Goal: Transaction & Acquisition: Purchase product/service

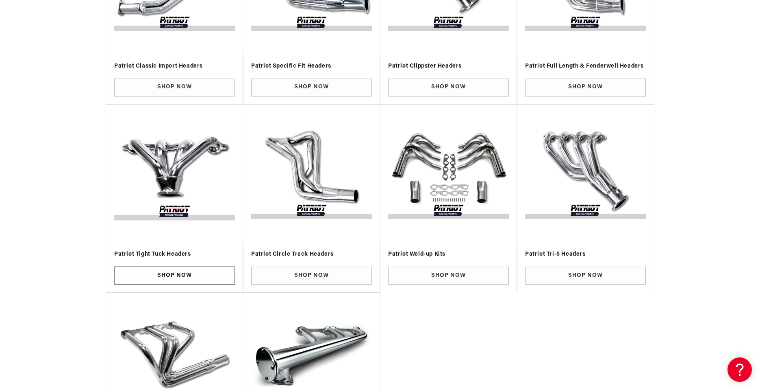
scroll to position [0, 246]
click at [172, 270] on link "Shop Now" at bounding box center [174, 275] width 121 height 18
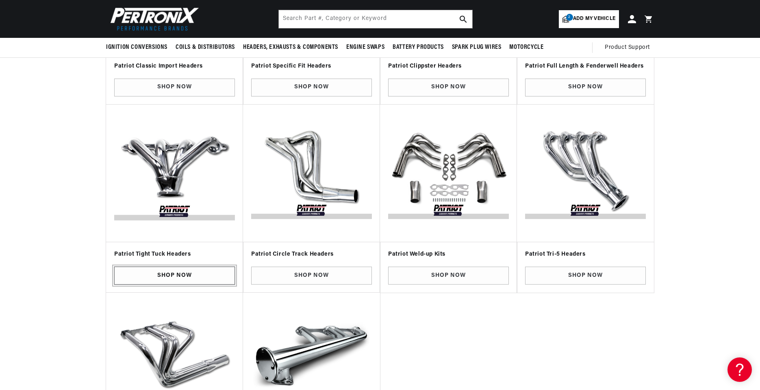
click at [171, 269] on link "Shop Now" at bounding box center [174, 275] width 121 height 18
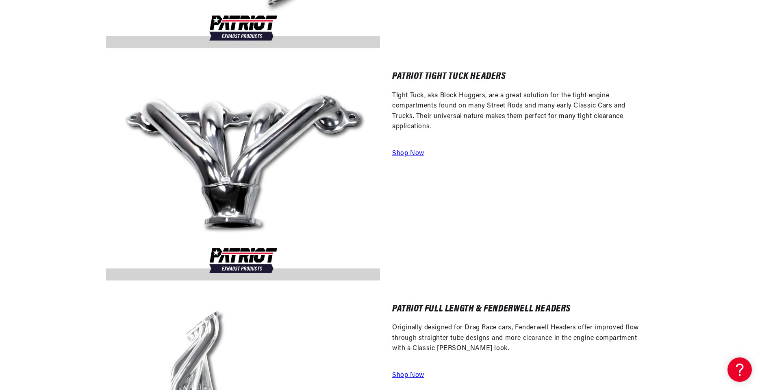
scroll to position [1636, 0]
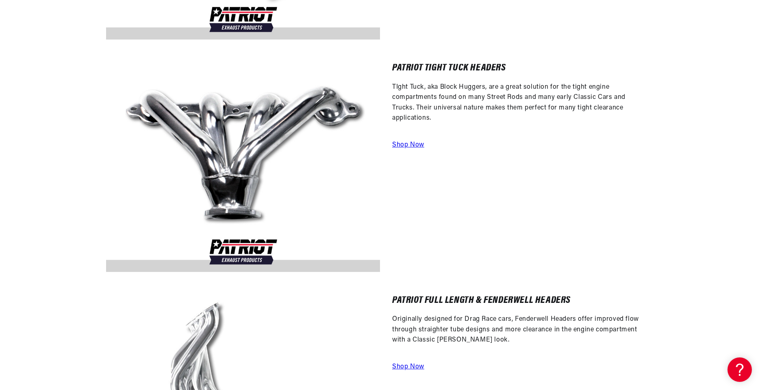
click at [399, 145] on a=Patriot%20Exhaust&hFR=Patriot%20Exhaust%20Headers%20%3E%20Patriot%20Exhaust%20Tight%20Tuck%20Headers&is_v=1"] "Shop Now" at bounding box center [408, 145] width 32 height 7
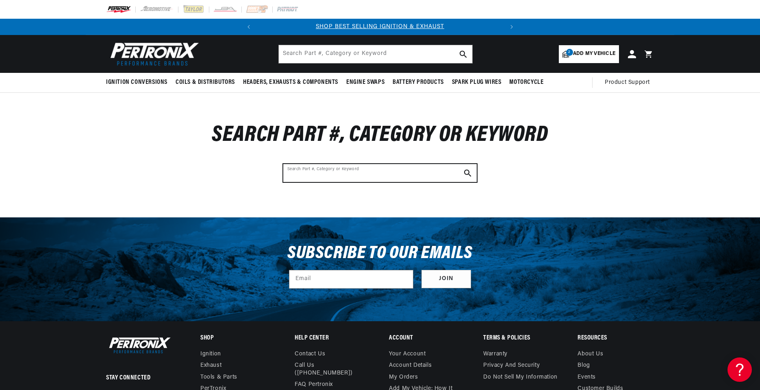
click at [409, 173] on input "Search Part #, Category or Keyword" at bounding box center [380, 173] width 194 height 18
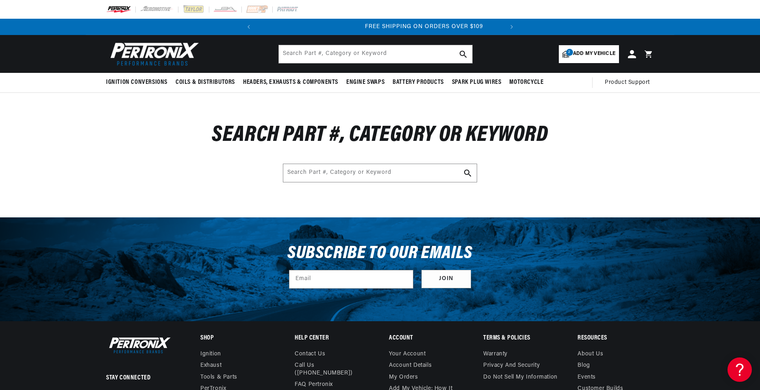
scroll to position [0, 245]
click at [589, 51] on span "Add my vehicle" at bounding box center [594, 54] width 42 height 8
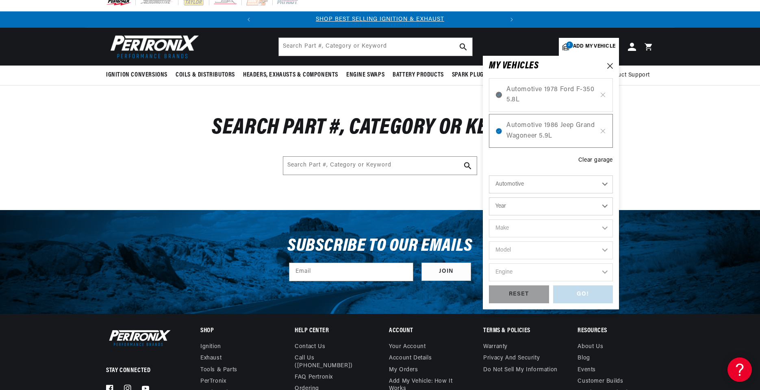
scroll to position [0, 0]
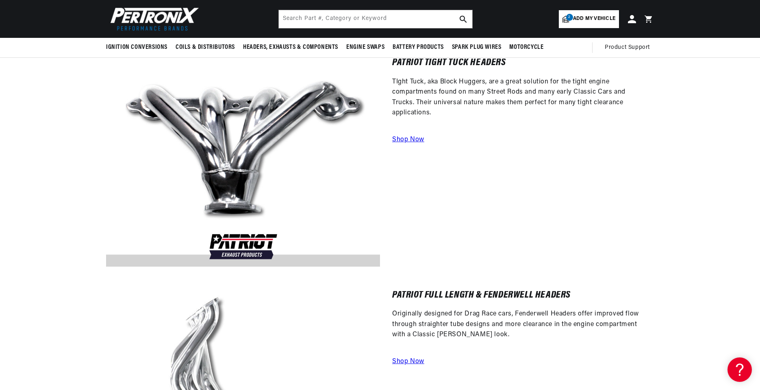
scroll to position [1636, 0]
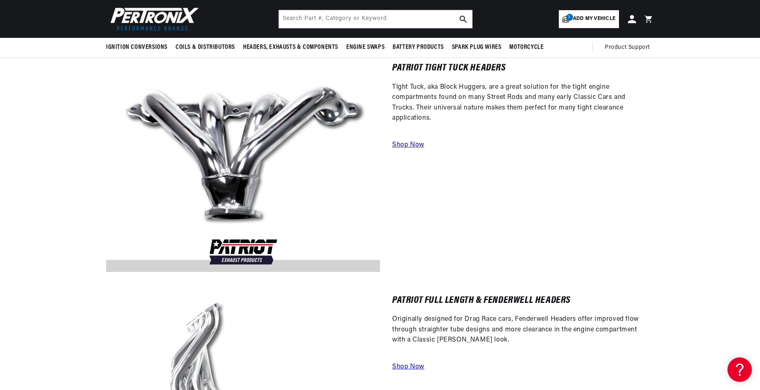
click at [405, 142] on a=Patriot%20Exhaust&hFR=Patriot%20Exhaust%20Headers%20%3E%20Patriot%20Exhaust%20Tight%20Tuck%20Headers&is_v=1"] "Shop Now" at bounding box center [408, 145] width 32 height 7
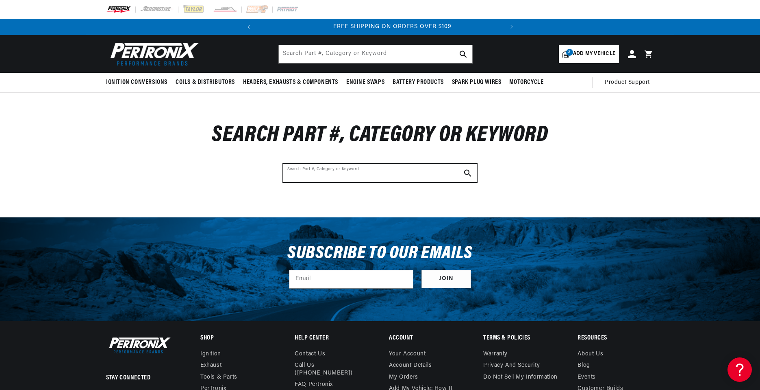
scroll to position [0, 246]
click at [367, 177] on input "Search Part #, Category or Keyword" at bounding box center [380, 173] width 194 height 18
type input "h8427"
click at [470, 171] on icon "Search Part #, Category or Keyword" at bounding box center [467, 172] width 7 height 7
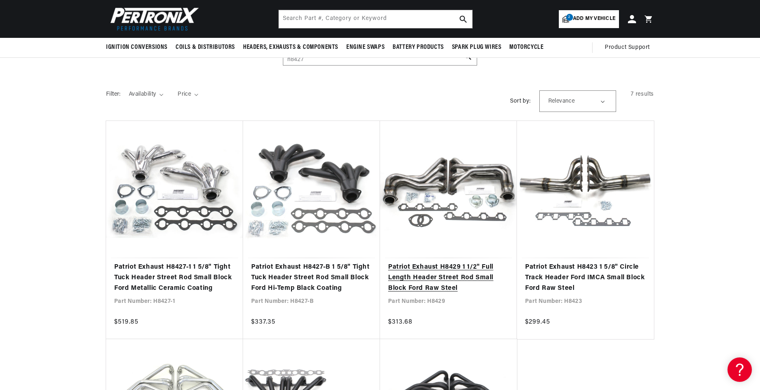
scroll to position [0, 246]
